Goal: Task Accomplishment & Management: Manage account settings

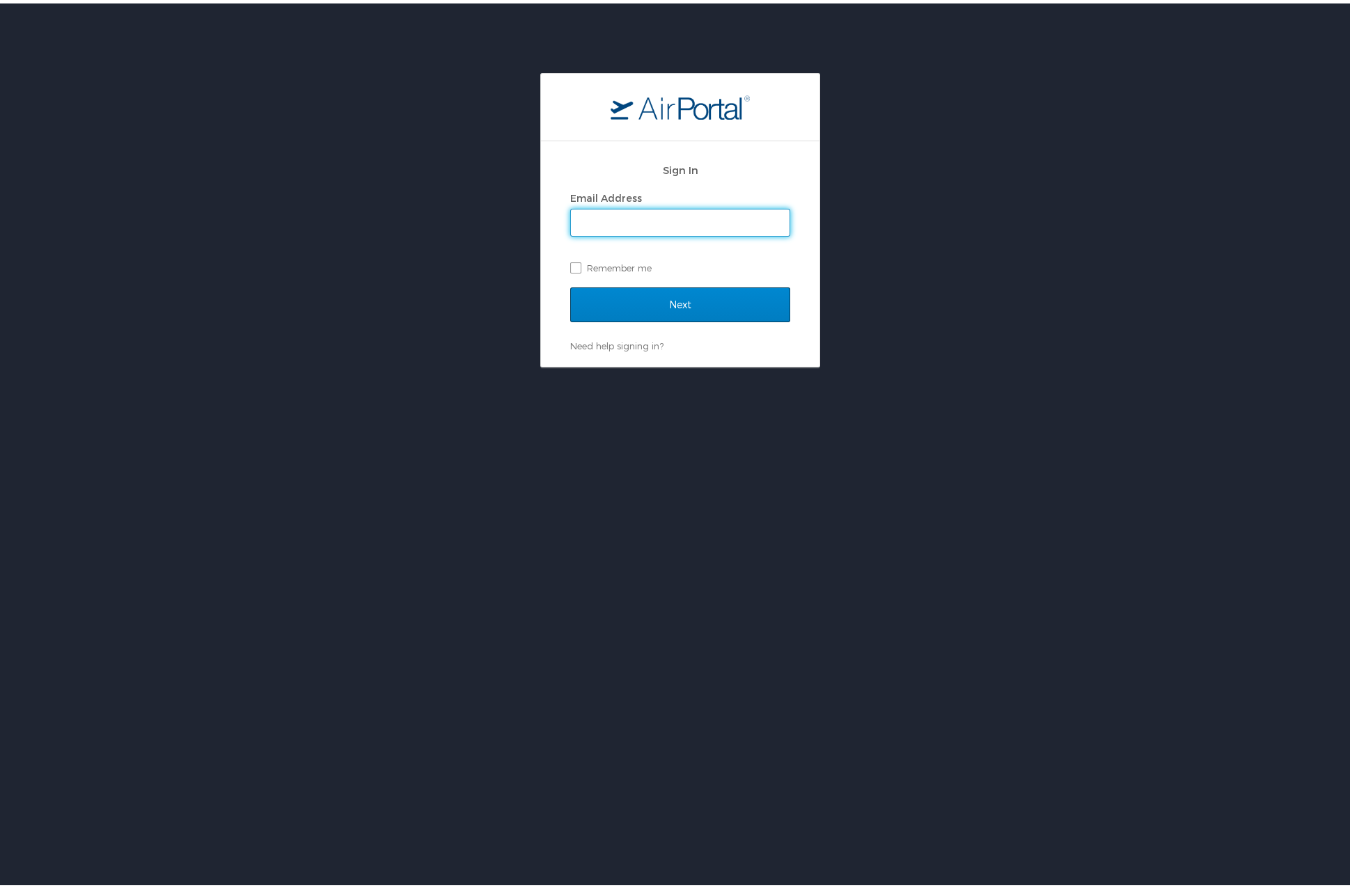
type input "rachel.chin@flexeserve.com"
click at [603, 299] on input "Next" at bounding box center [680, 301] width 220 height 35
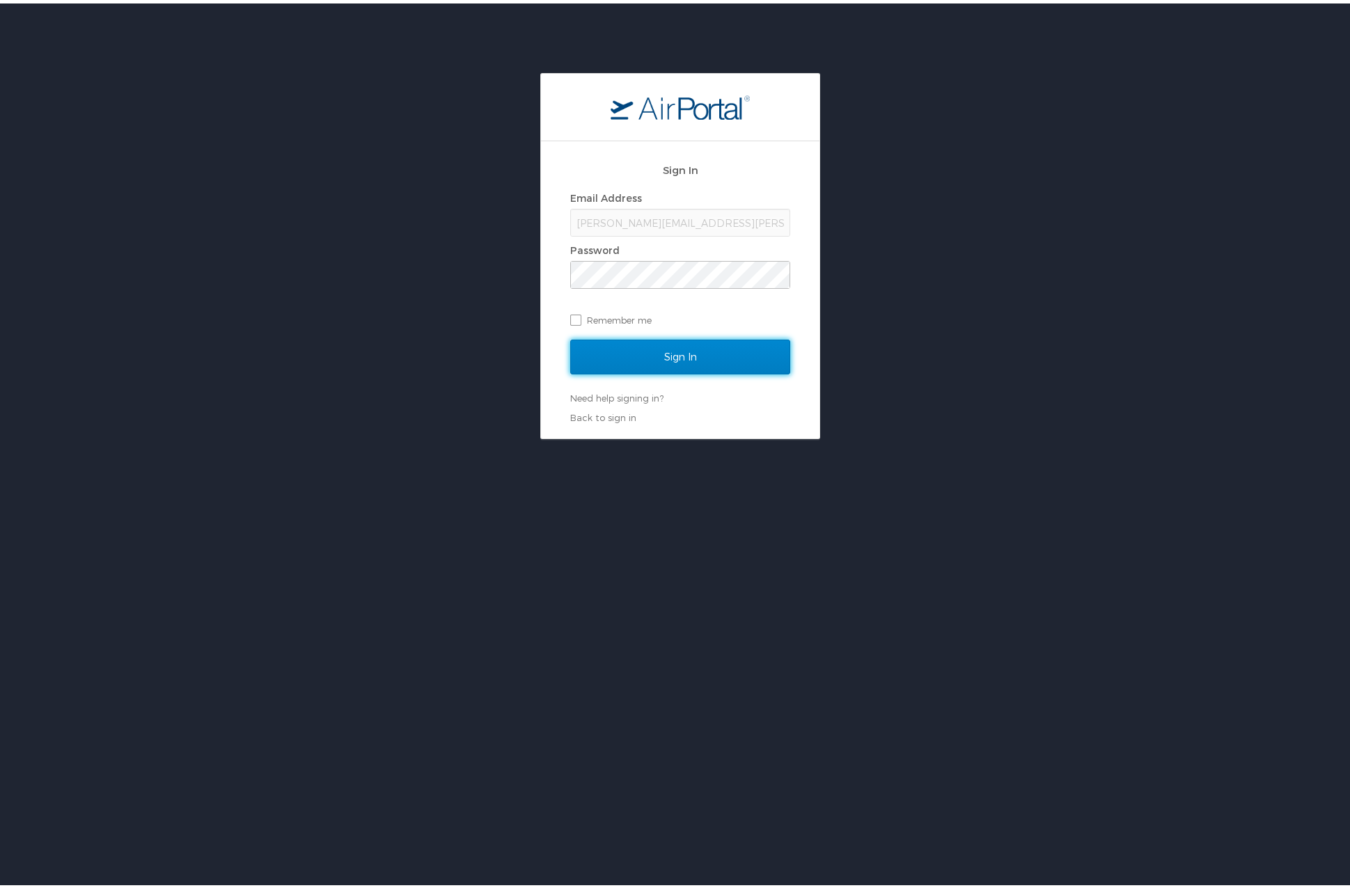
click at [624, 344] on input "Sign In" at bounding box center [680, 353] width 220 height 35
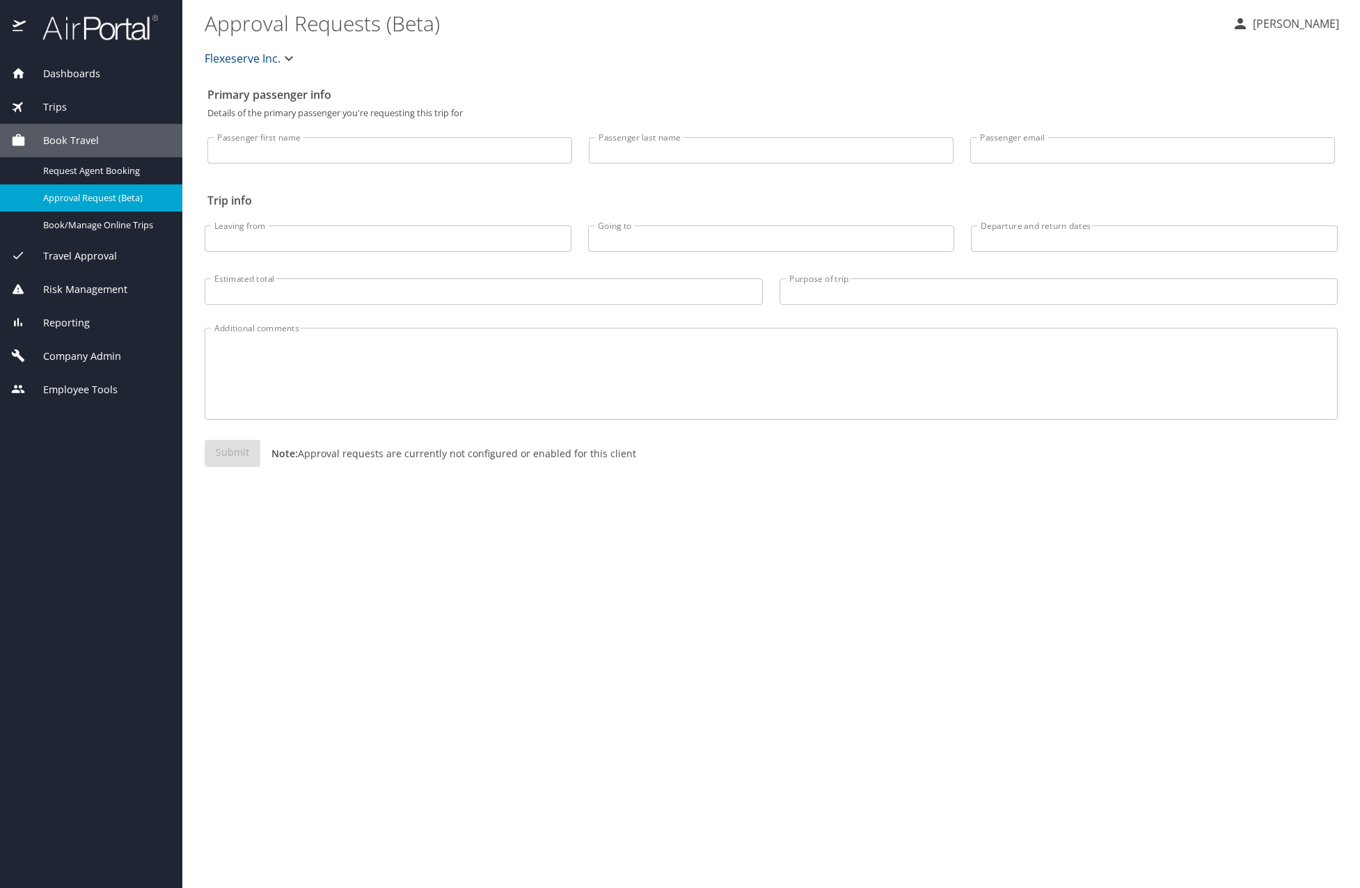
click at [84, 351] on span "Company Admin" at bounding box center [73, 356] width 95 height 15
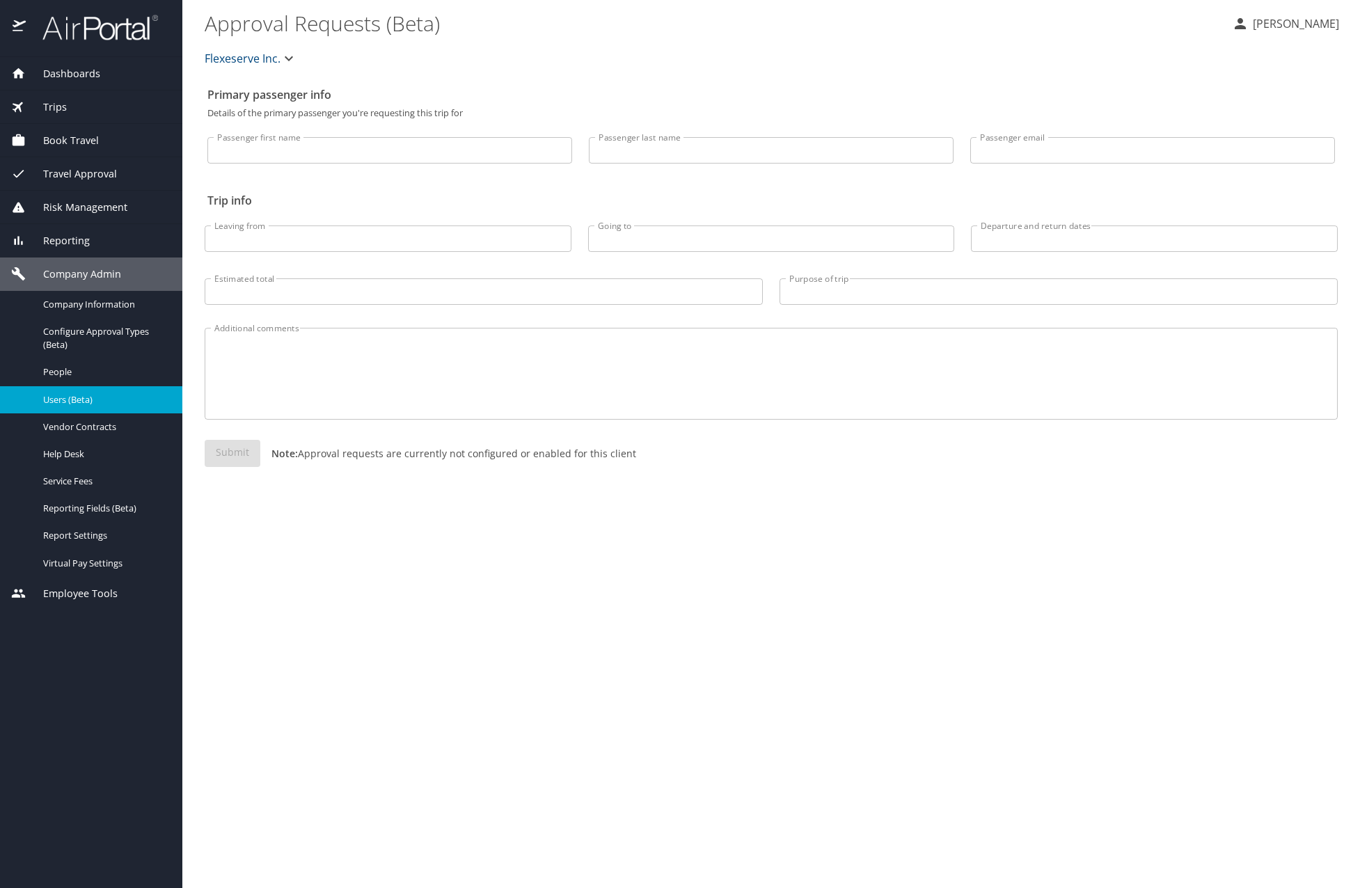
click at [79, 393] on span "Users (Beta)" at bounding box center [104, 399] width 122 height 13
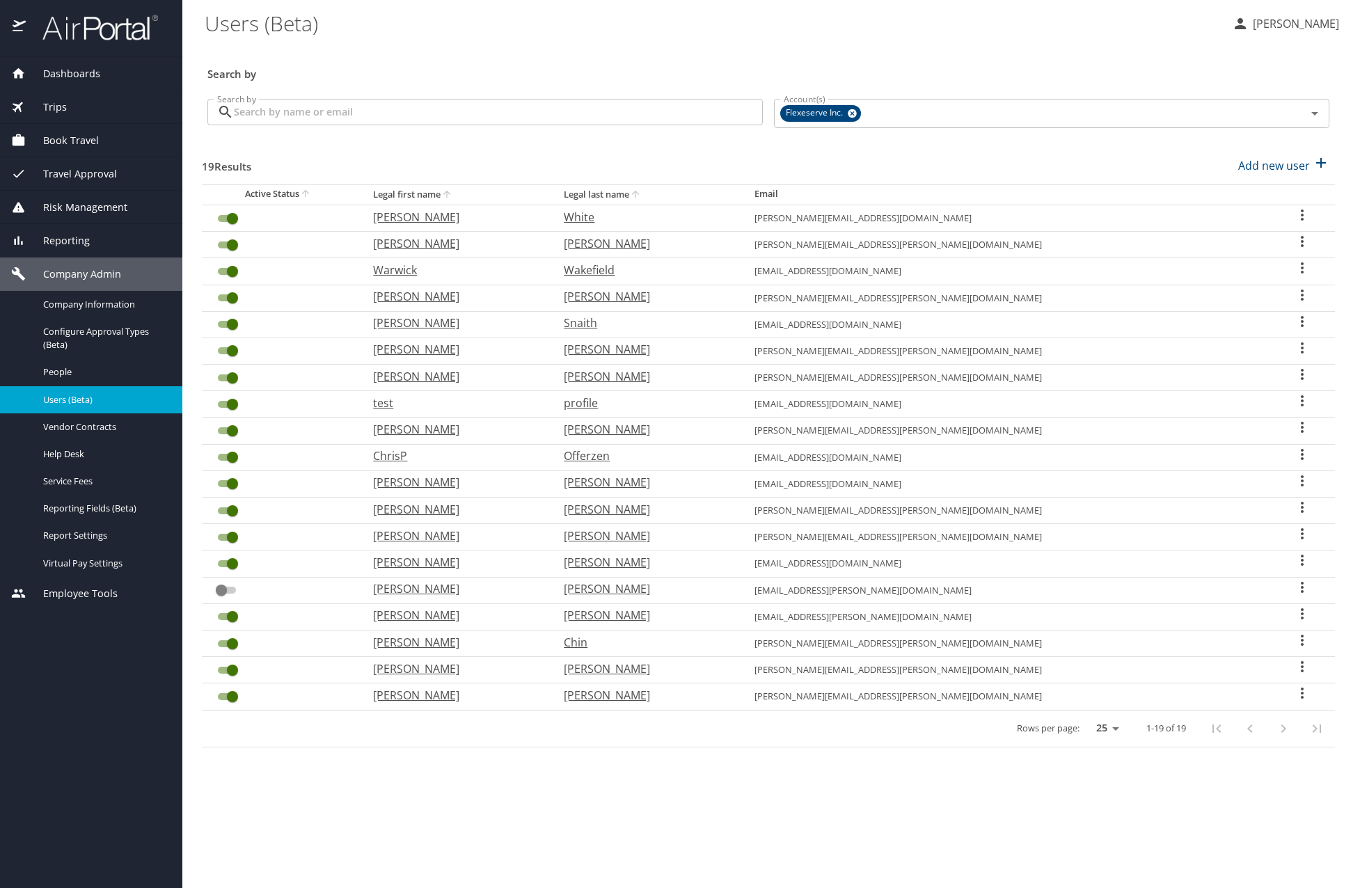
click at [443, 430] on p "Rachel" at bounding box center [454, 429] width 163 height 17
select select "US"
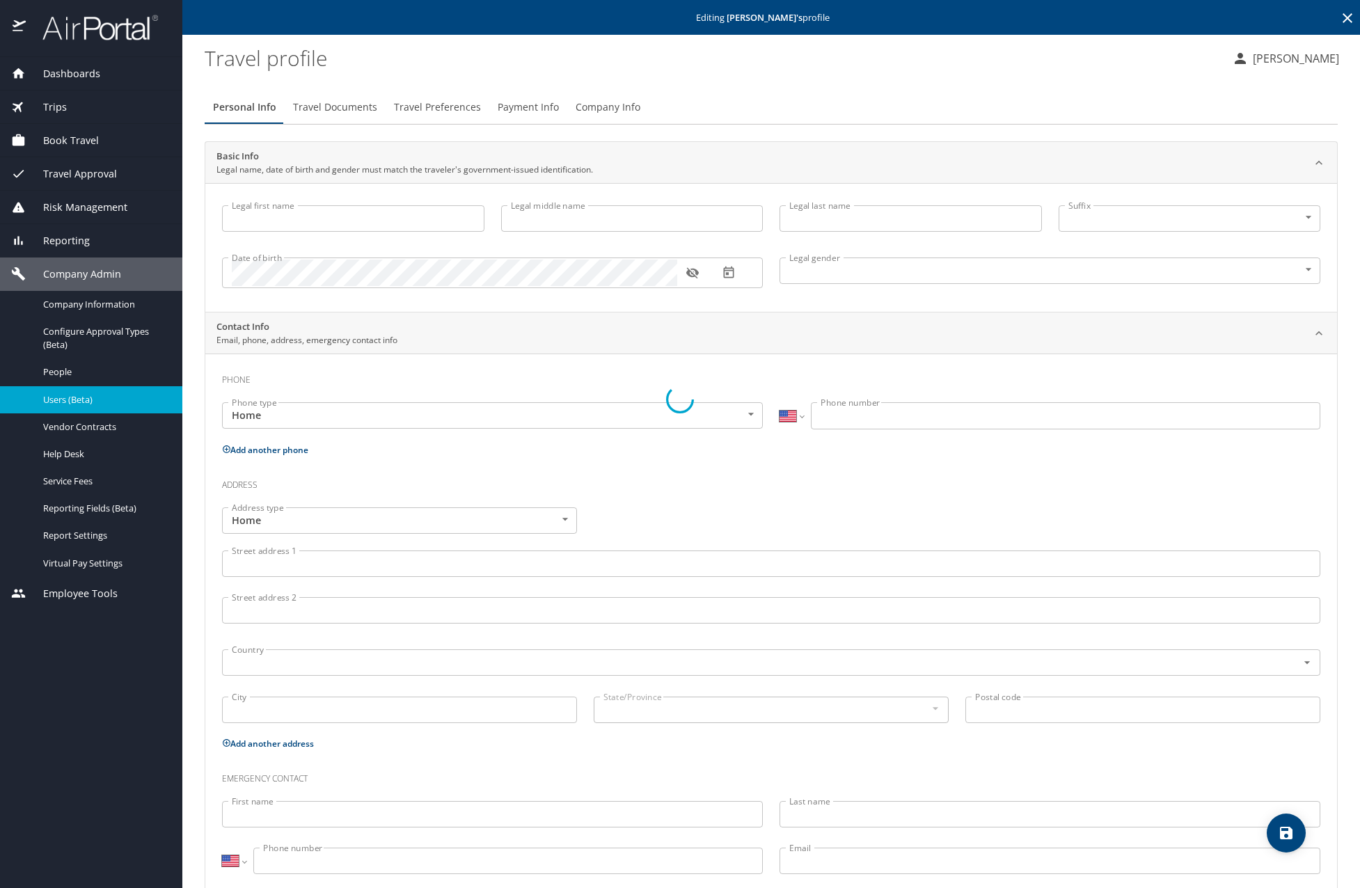
type input "Rachel"
type input "Lynn"
type input "Paul"
type input "Female"
type input "Mason"
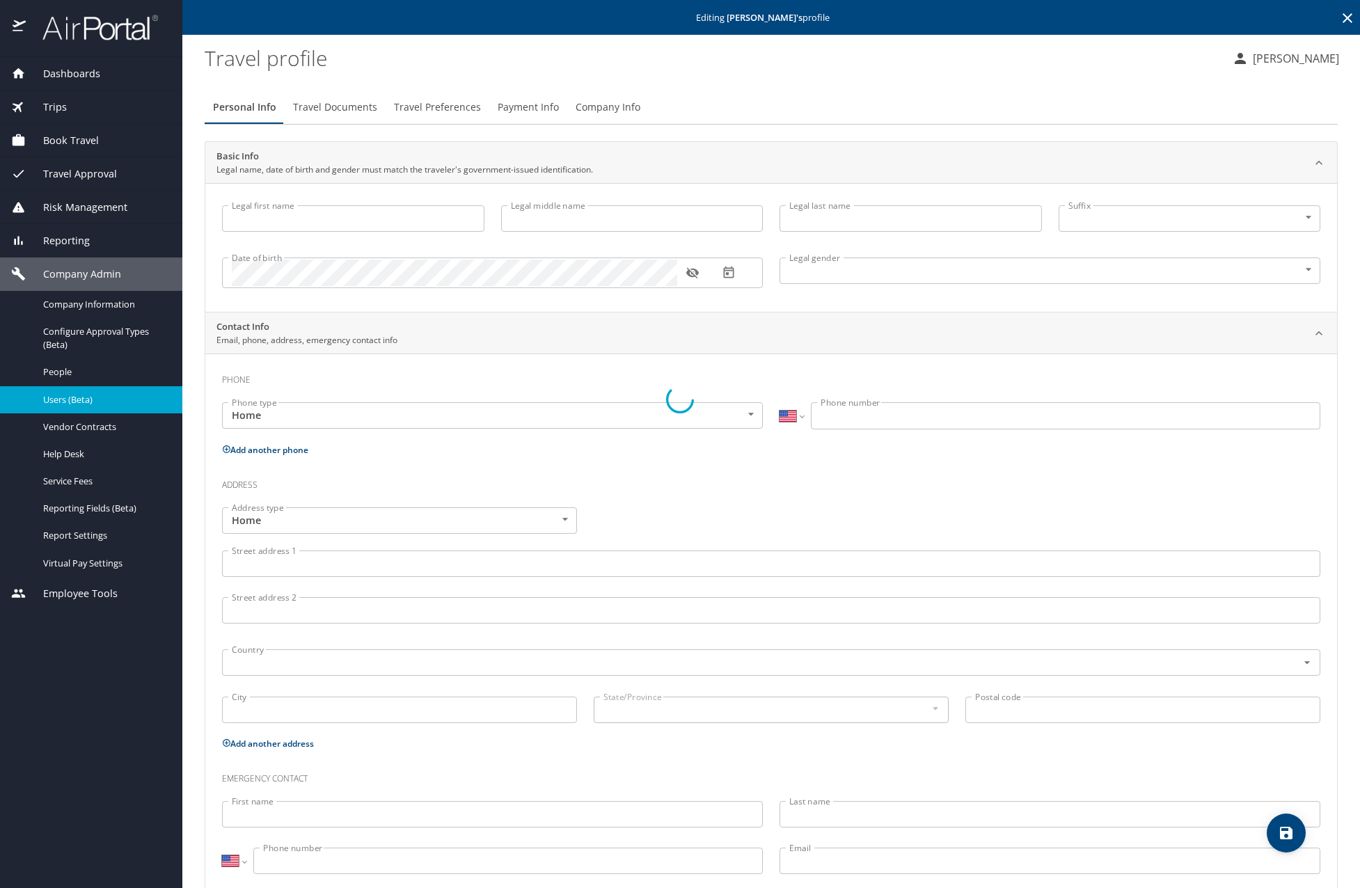
type input "Paul"
type input "(972) 822-1783"
type input "mason.paul92@yahoo.com"
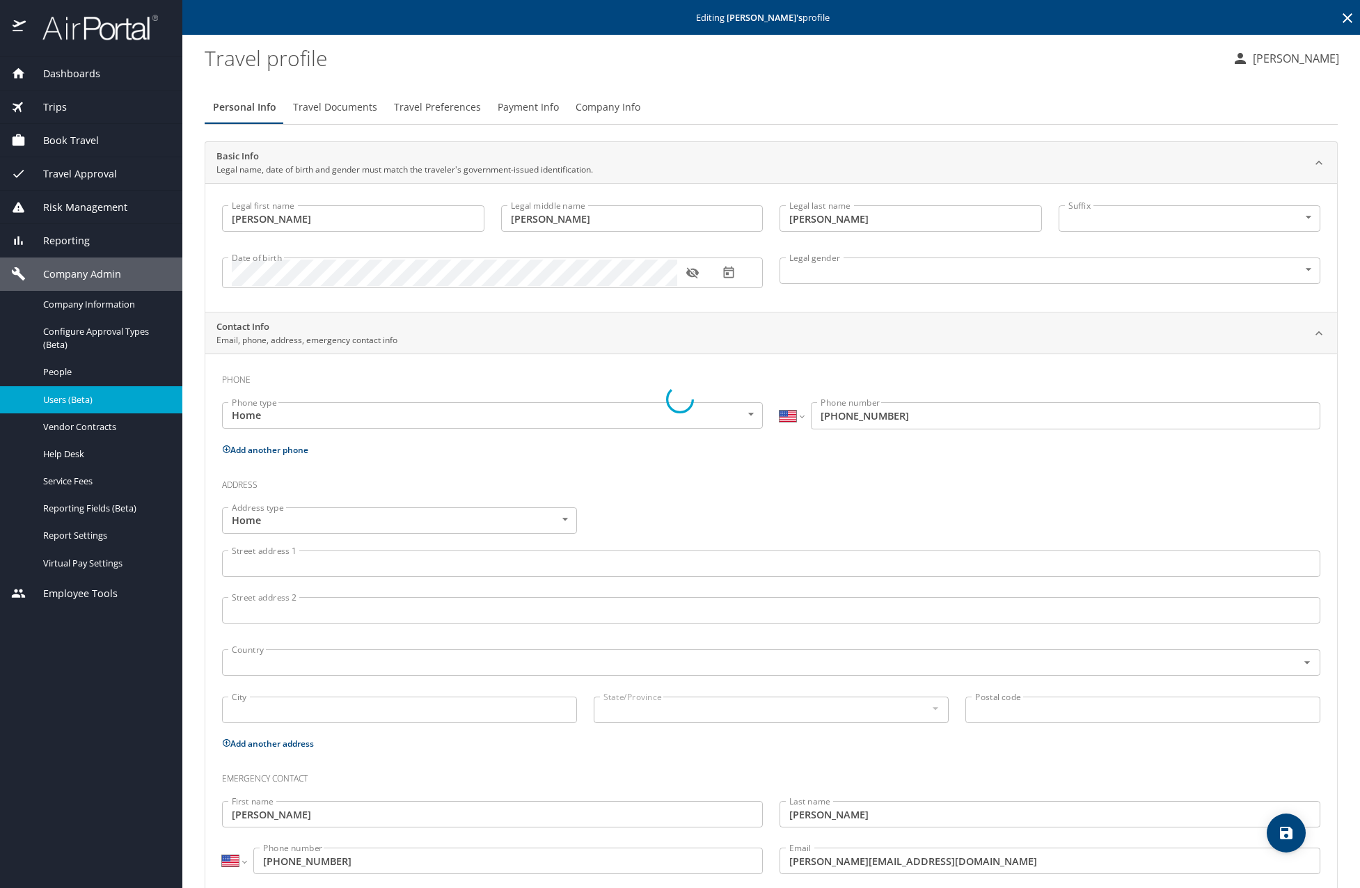
select select "US"
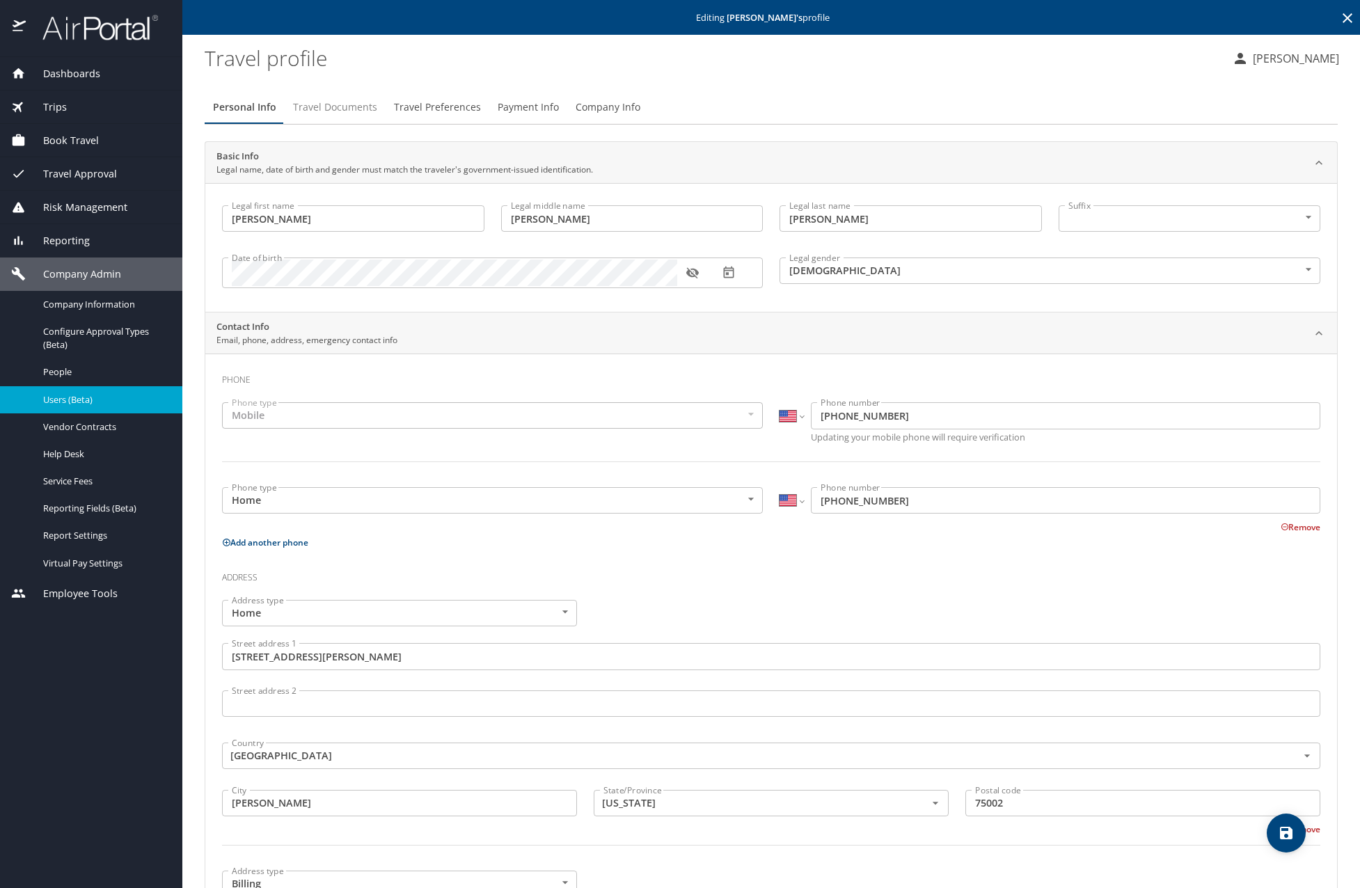
click at [344, 109] on span "Travel Documents" at bounding box center [335, 107] width 84 height 17
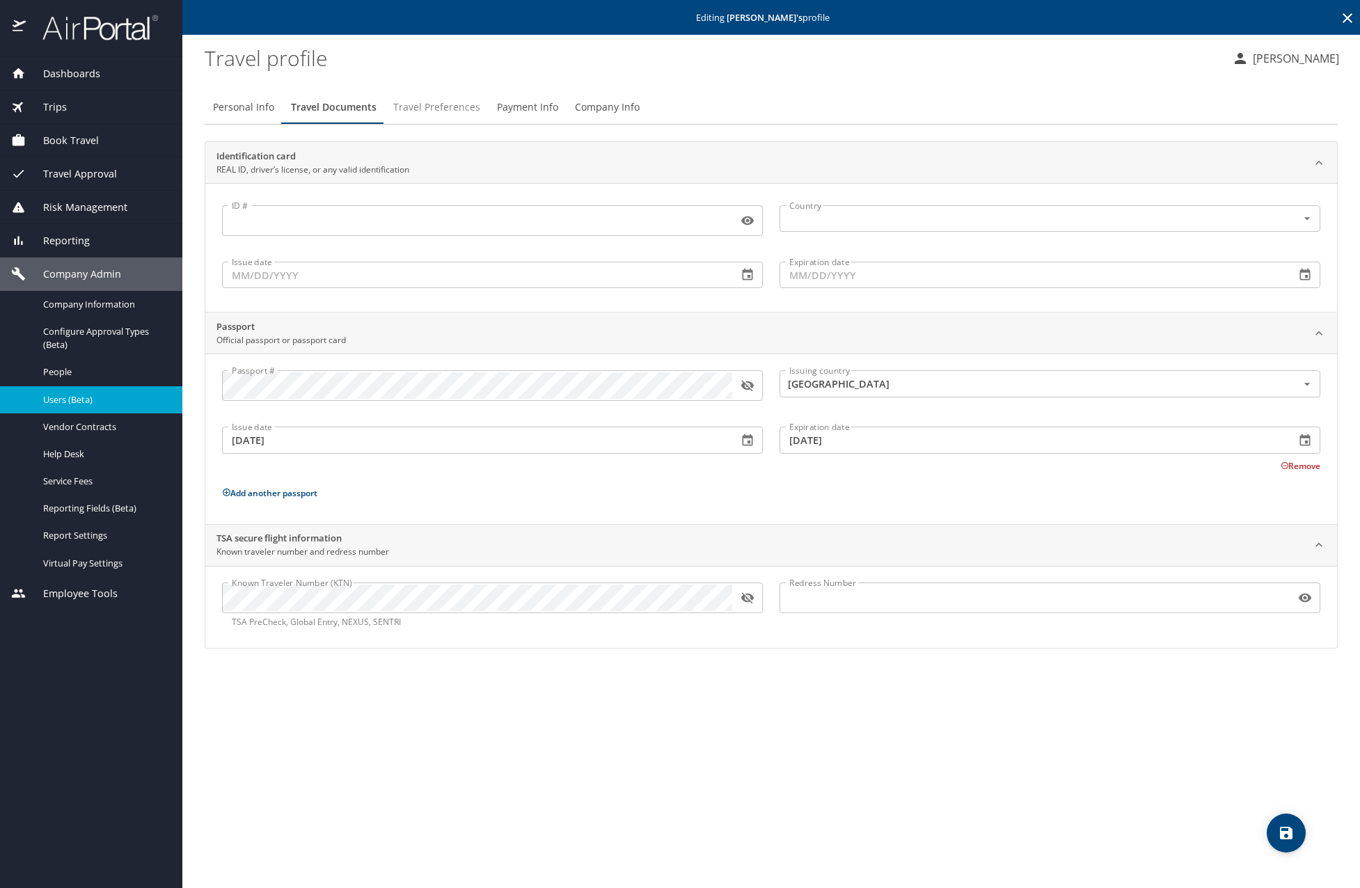
click at [412, 109] on span "Travel Preferences" at bounding box center [436, 107] width 87 height 17
